Goal: Task Accomplishment & Management: Use online tool/utility

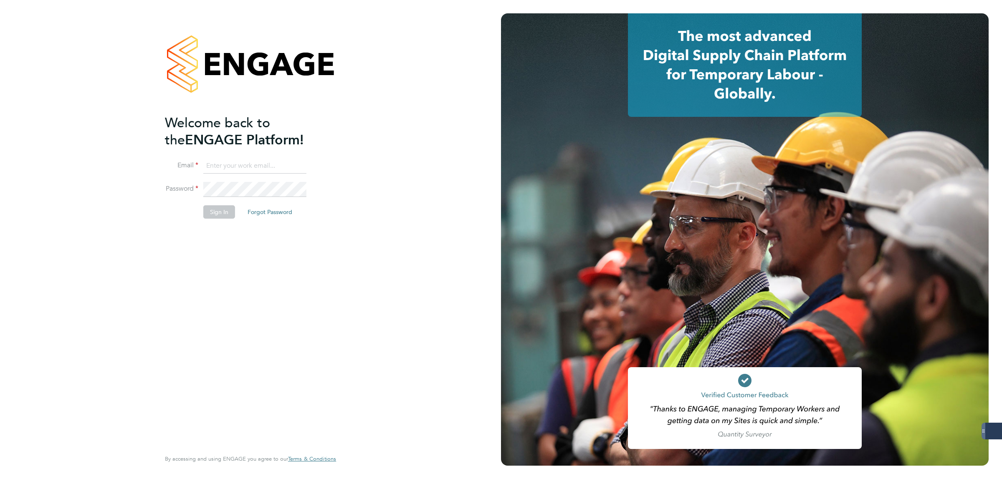
type input "suzie.burton@konnectrecruit.co.uk"
click at [225, 210] on button "Sign In" at bounding box center [219, 211] width 32 height 13
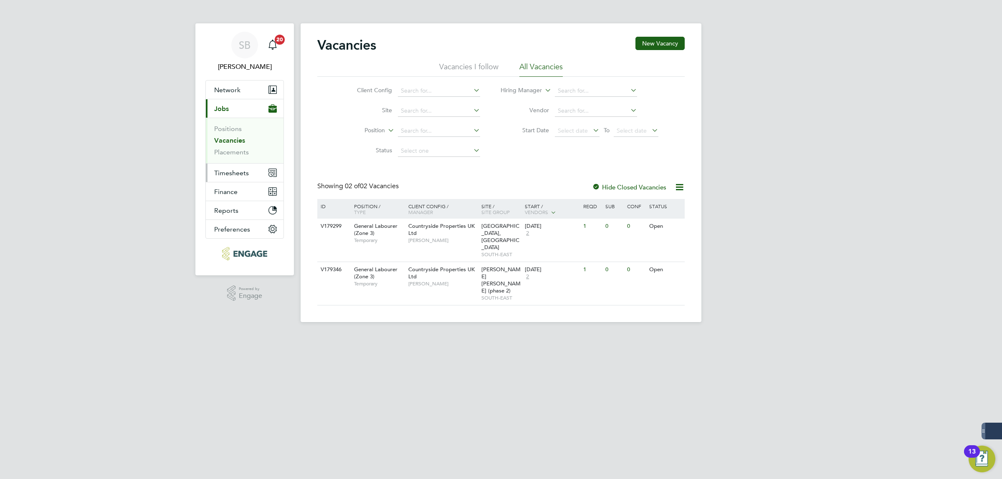
click at [228, 172] on span "Timesheets" at bounding box center [231, 173] width 35 height 8
click at [226, 174] on span "Timesheets" at bounding box center [231, 173] width 35 height 8
click at [238, 147] on link "Timesheets" at bounding box center [231, 148] width 35 height 8
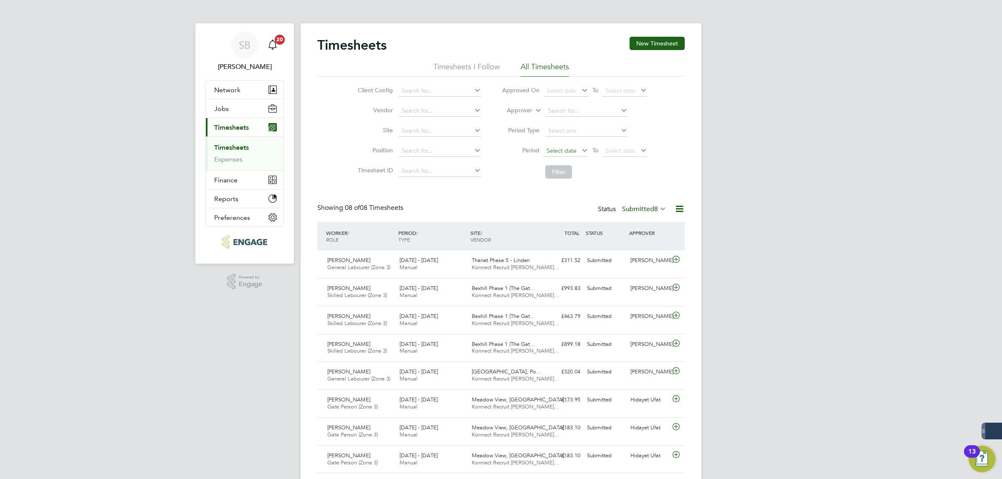
click at [563, 150] on span "Select date" at bounding box center [562, 151] width 30 height 8
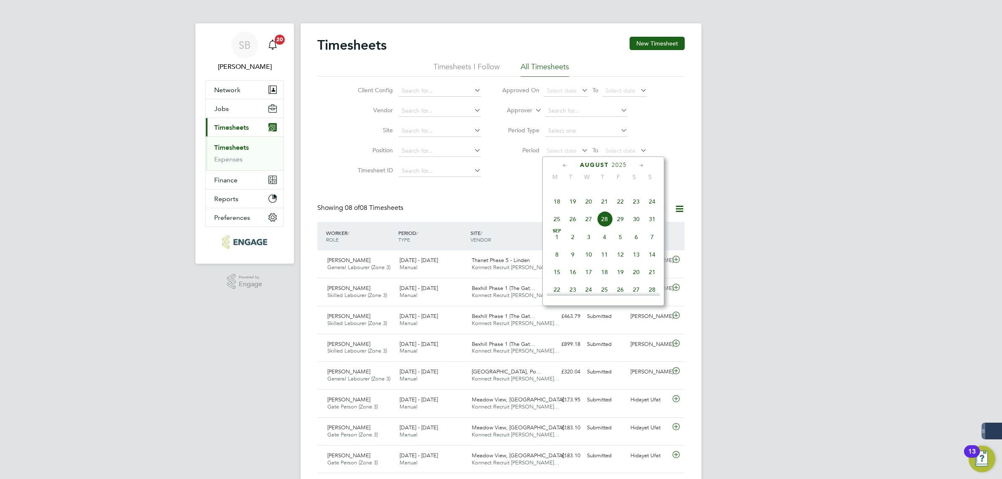
click at [556, 210] on span "18" at bounding box center [557, 202] width 16 height 16
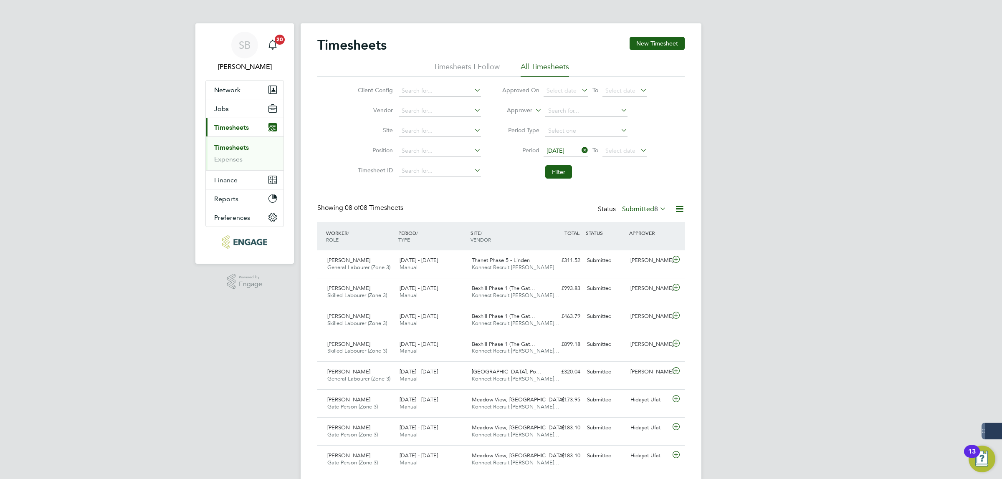
click at [639, 149] on icon at bounding box center [639, 151] width 0 height 12
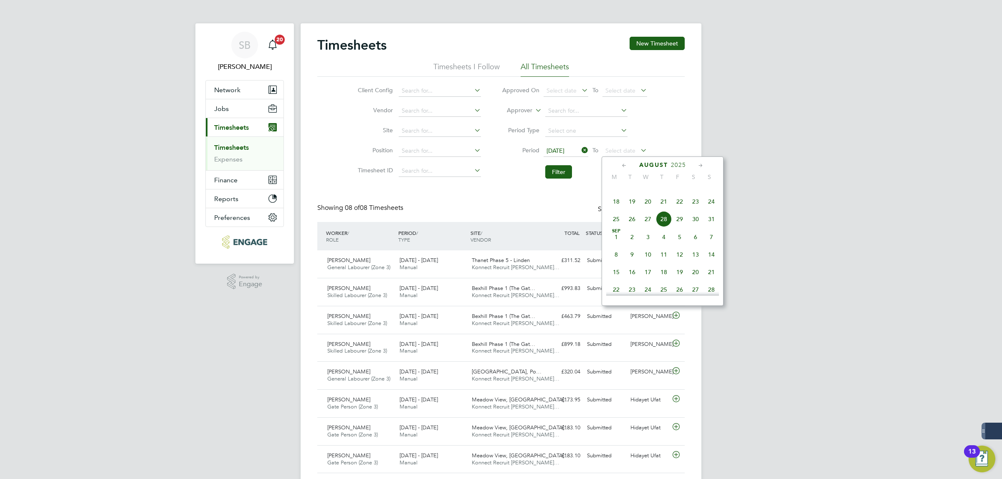
click at [709, 210] on span "24" at bounding box center [712, 202] width 16 height 16
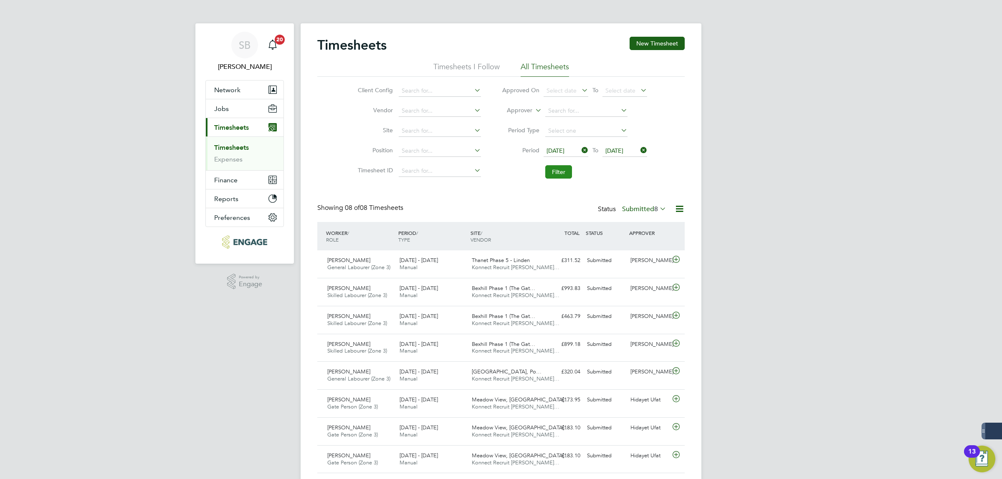
click at [556, 172] on button "Filter" at bounding box center [558, 171] width 27 height 13
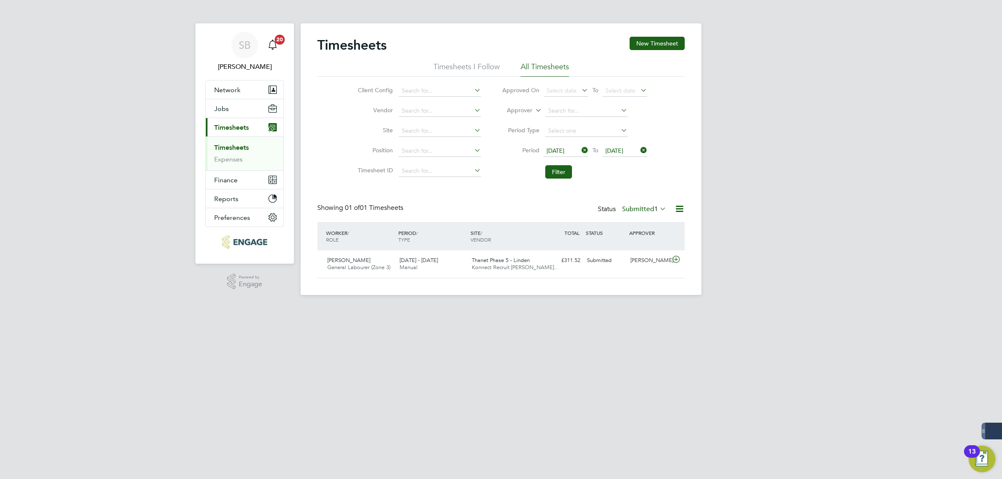
click at [656, 210] on span "1" at bounding box center [656, 209] width 4 height 8
click at [644, 221] on li "All" at bounding box center [639, 224] width 38 height 12
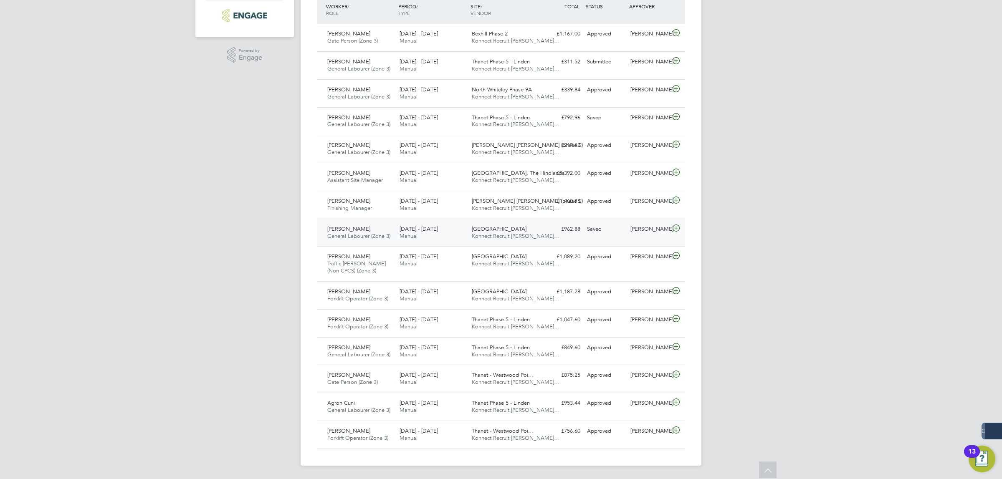
click at [591, 234] on div "Saved" at bounding box center [605, 230] width 43 height 14
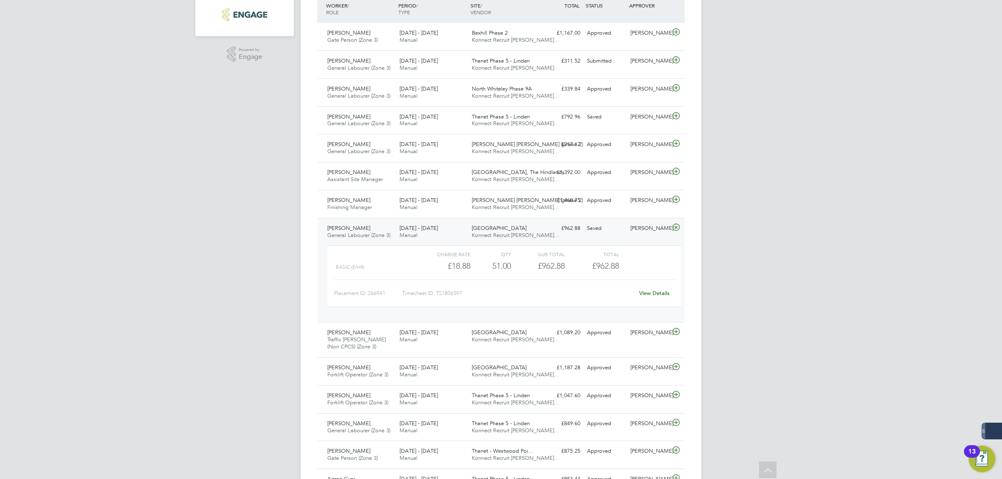
click at [657, 295] on link "View Details" at bounding box center [654, 293] width 30 height 7
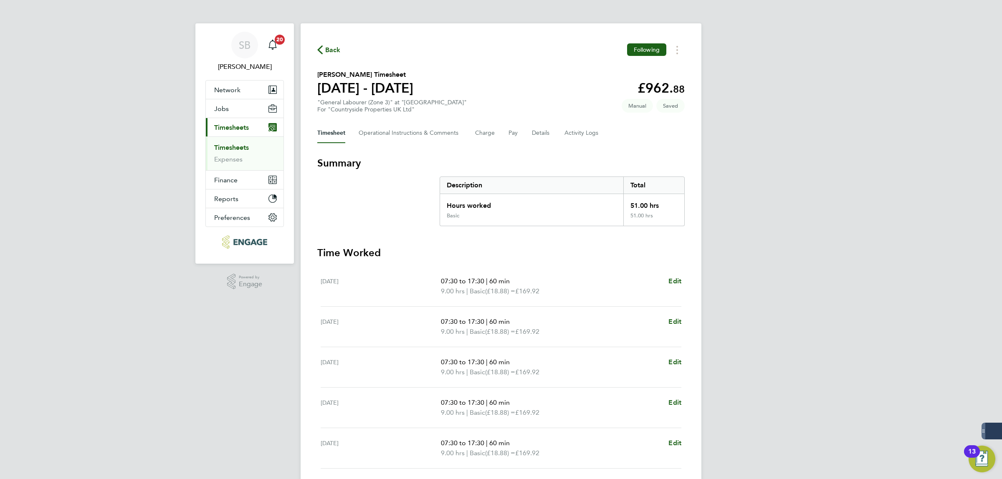
scroll to position [134, 0]
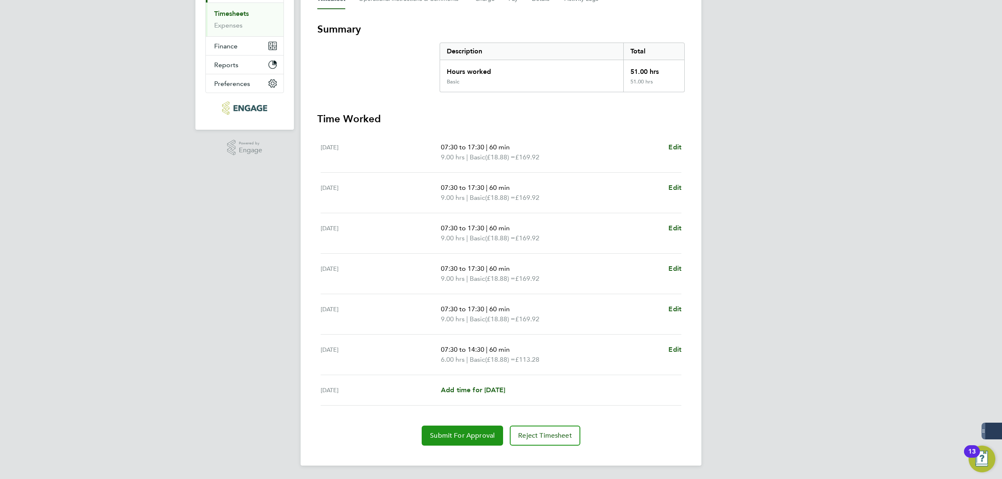
click at [446, 433] on span "Submit For Approval" at bounding box center [462, 436] width 65 height 8
